Goal: Information Seeking & Learning: Learn about a topic

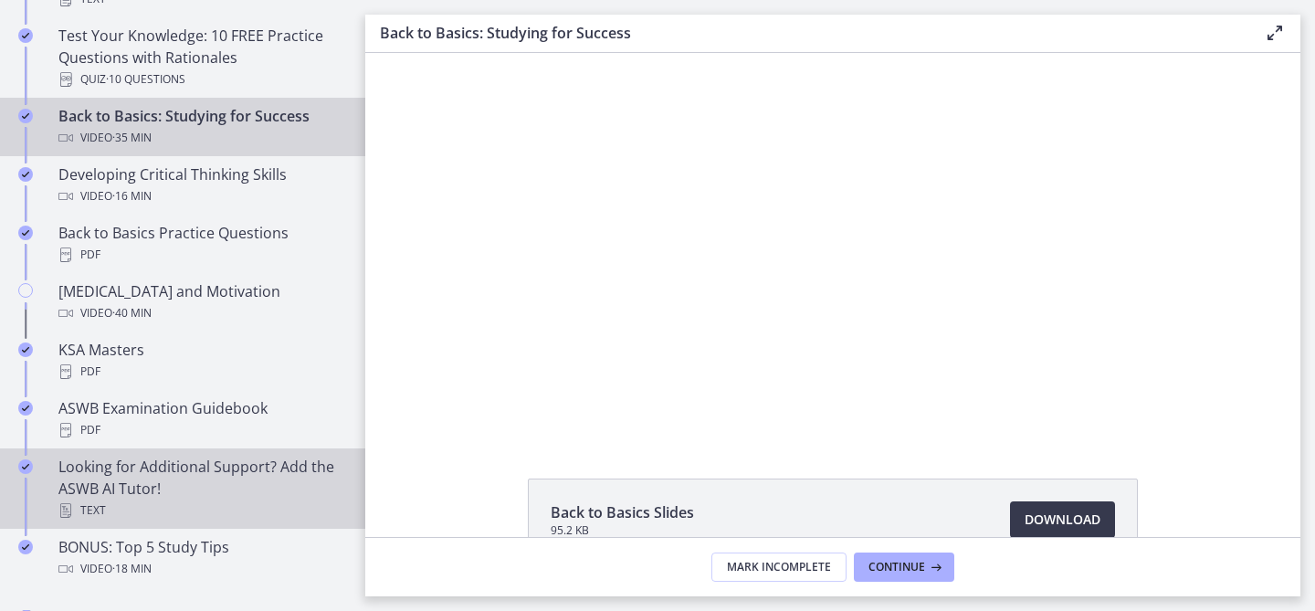
scroll to position [558, 0]
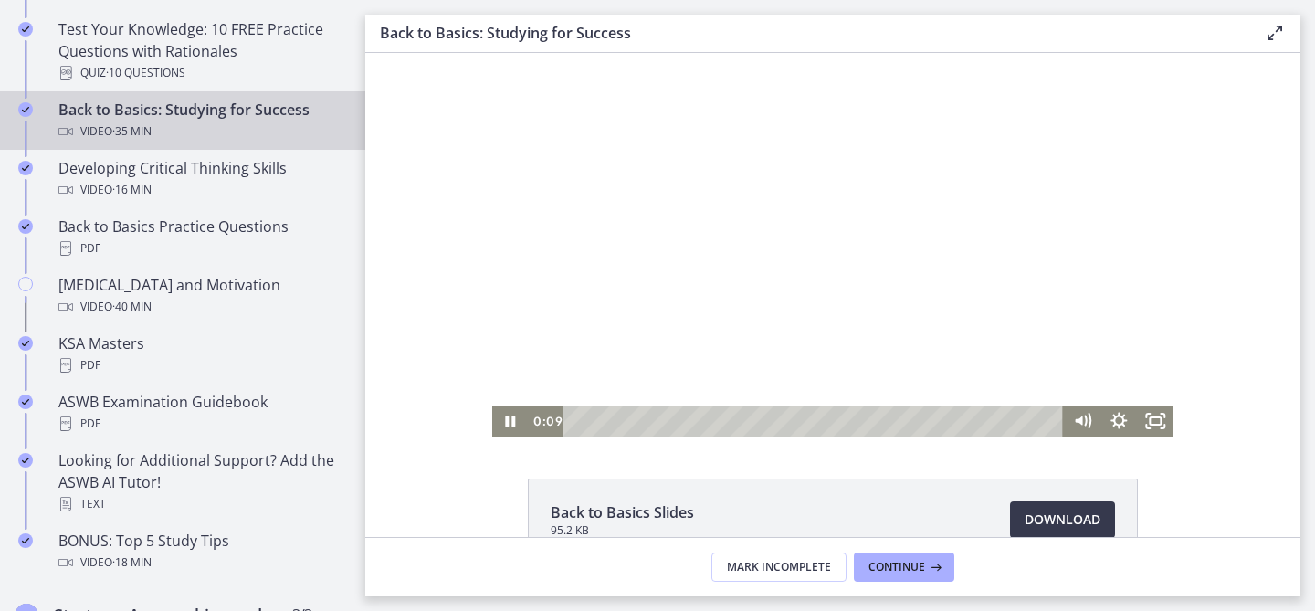
click at [727, 352] on div at bounding box center [833, 244] width 682 height 383
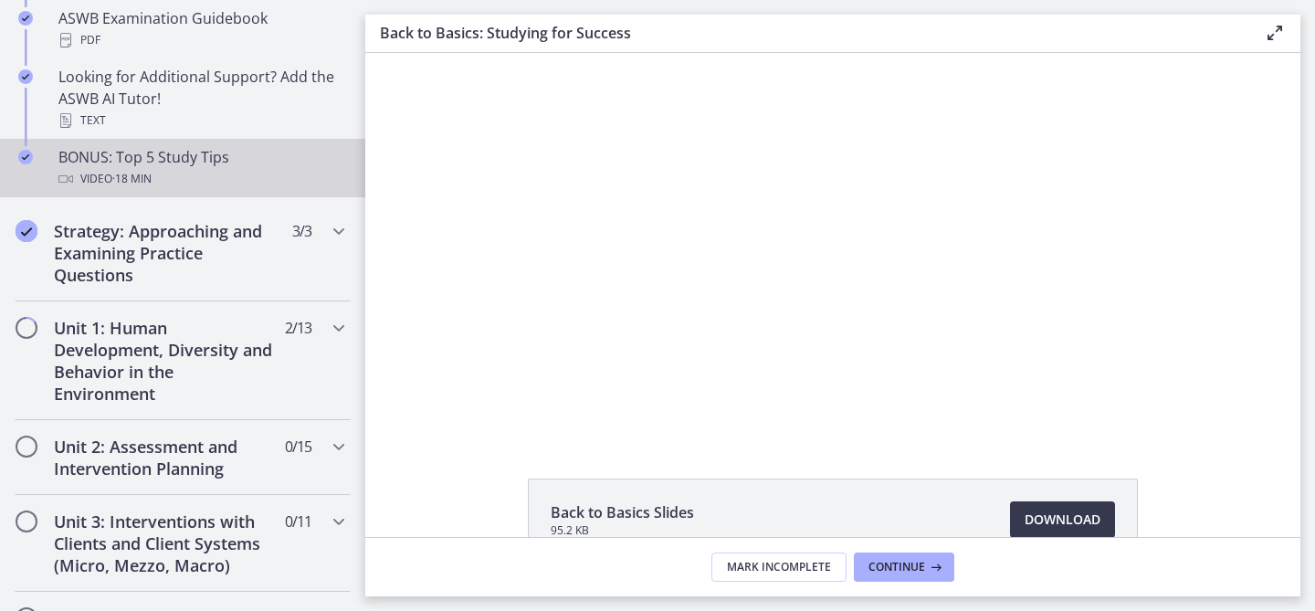
scroll to position [945, 0]
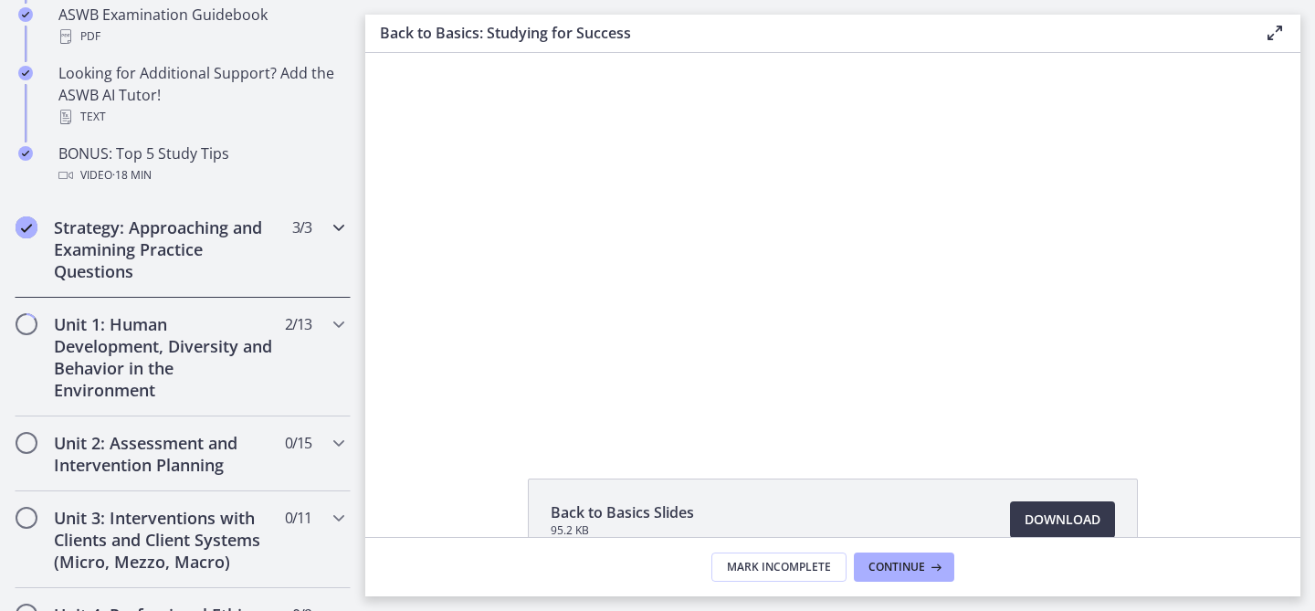
click at [337, 229] on icon "Chapters" at bounding box center [339, 227] width 22 height 22
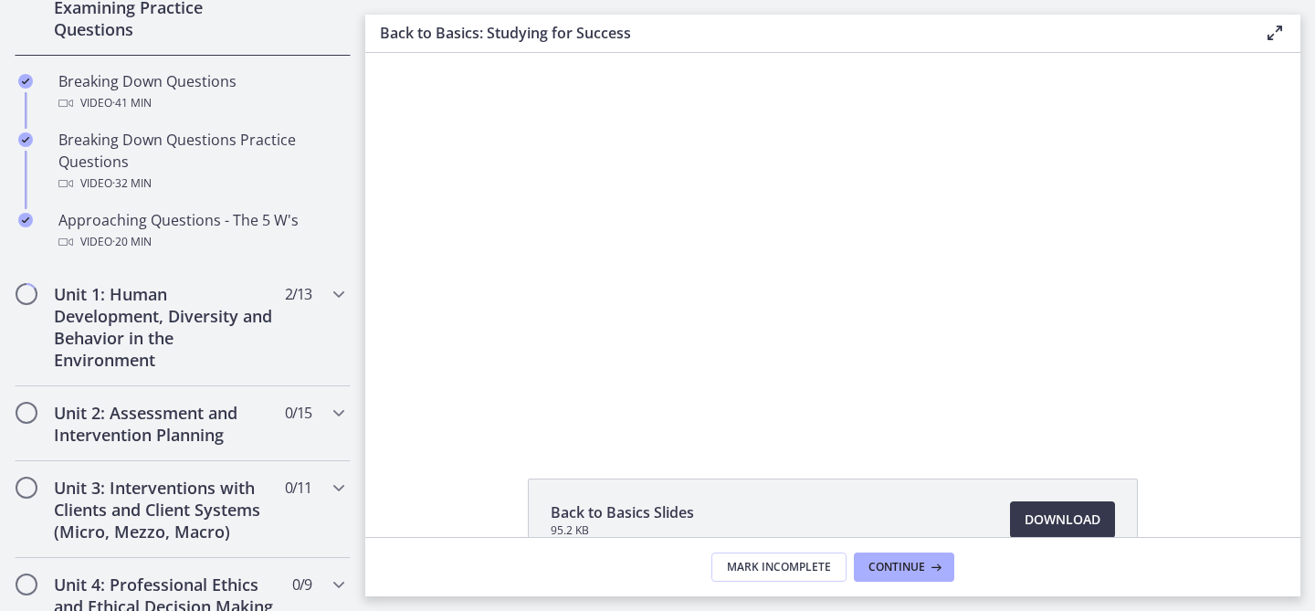
scroll to position [458, 0]
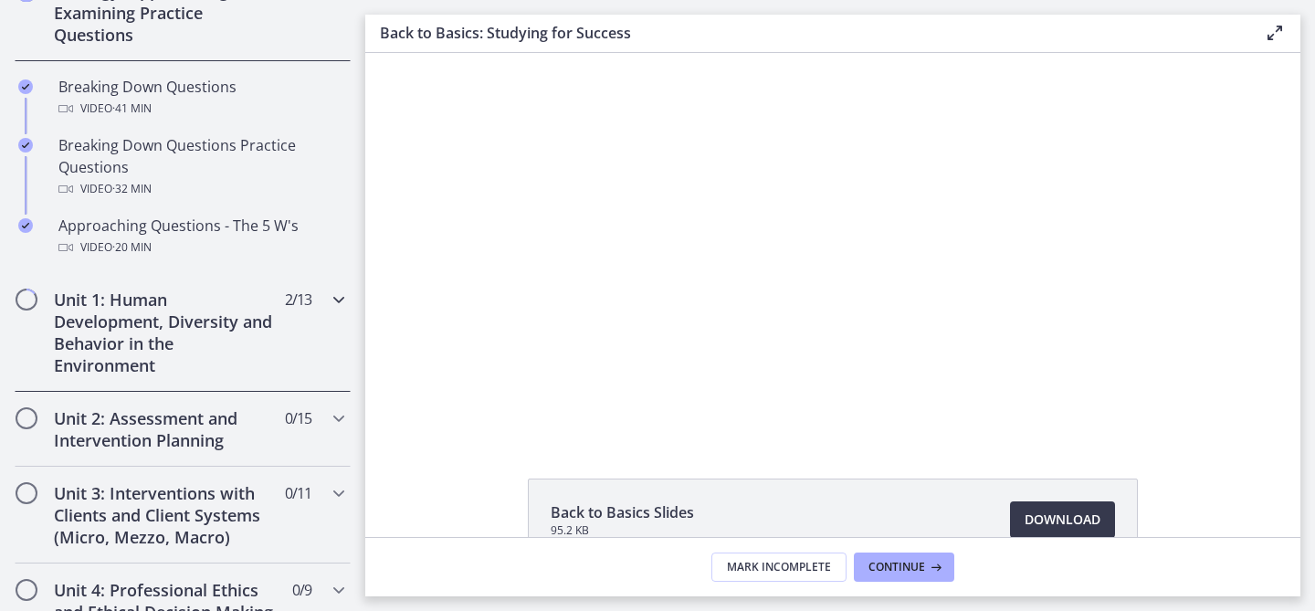
click at [336, 299] on icon "Chapters" at bounding box center [339, 299] width 22 height 22
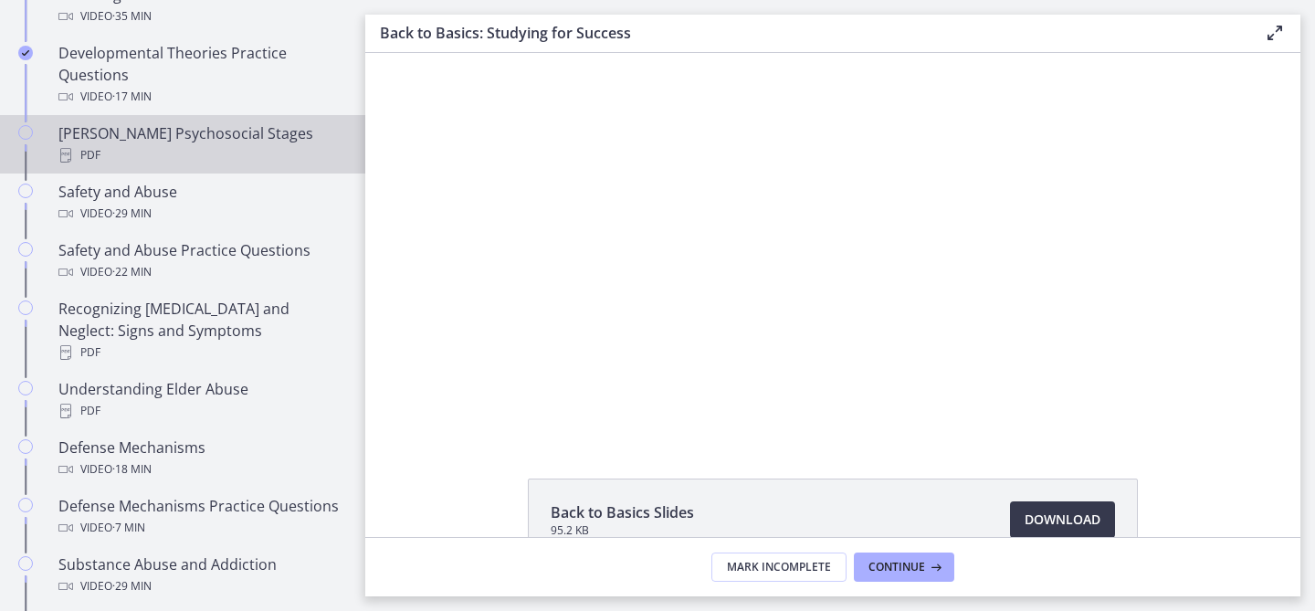
scroll to position [714, 0]
click at [219, 143] on div "PDF" at bounding box center [200, 154] width 285 height 22
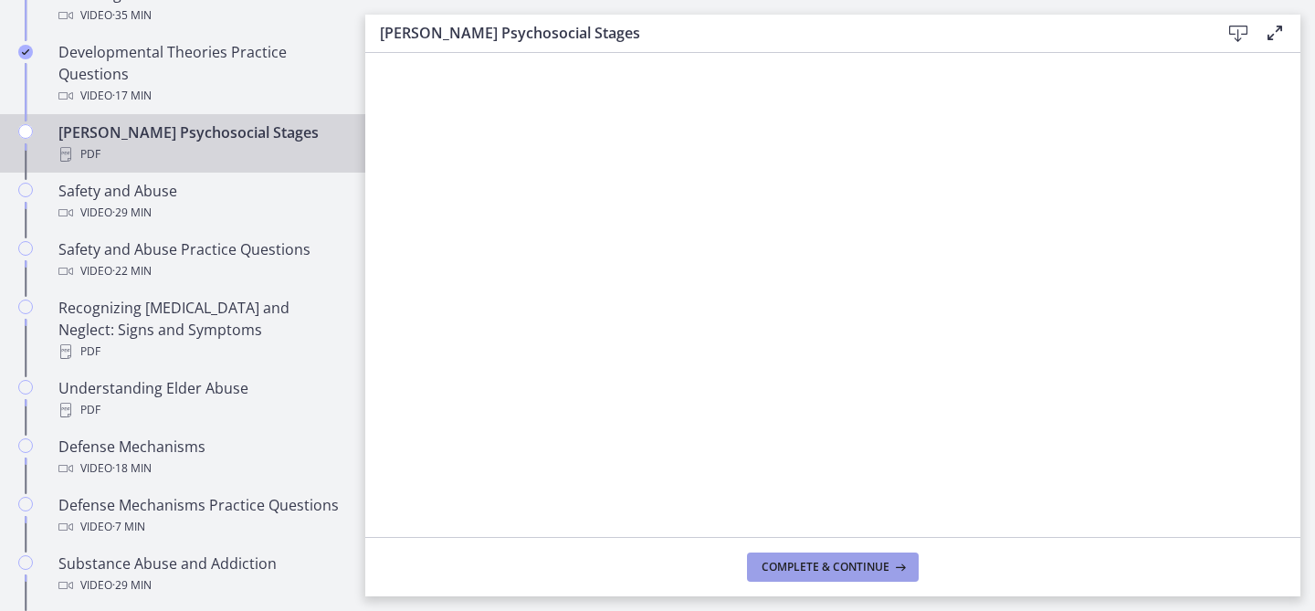
click at [834, 566] on span "Complete & continue" at bounding box center [825, 567] width 128 height 15
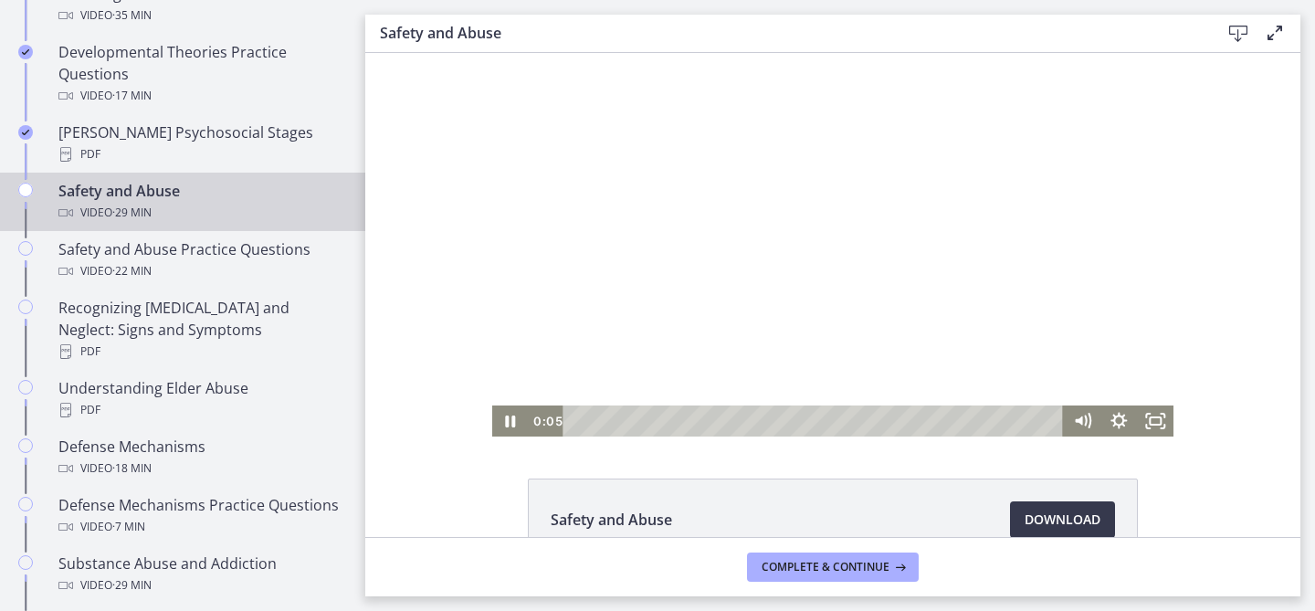
click at [660, 308] on div at bounding box center [833, 244] width 682 height 383
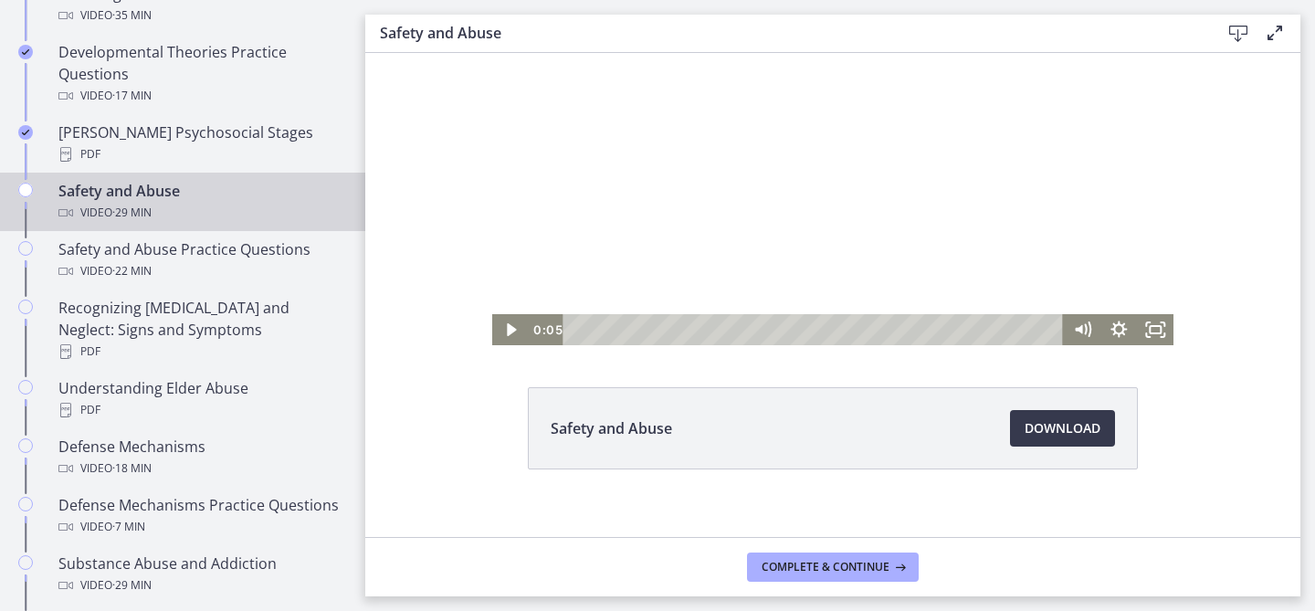
scroll to position [107, 0]
